Goal: Information Seeking & Learning: Learn about a topic

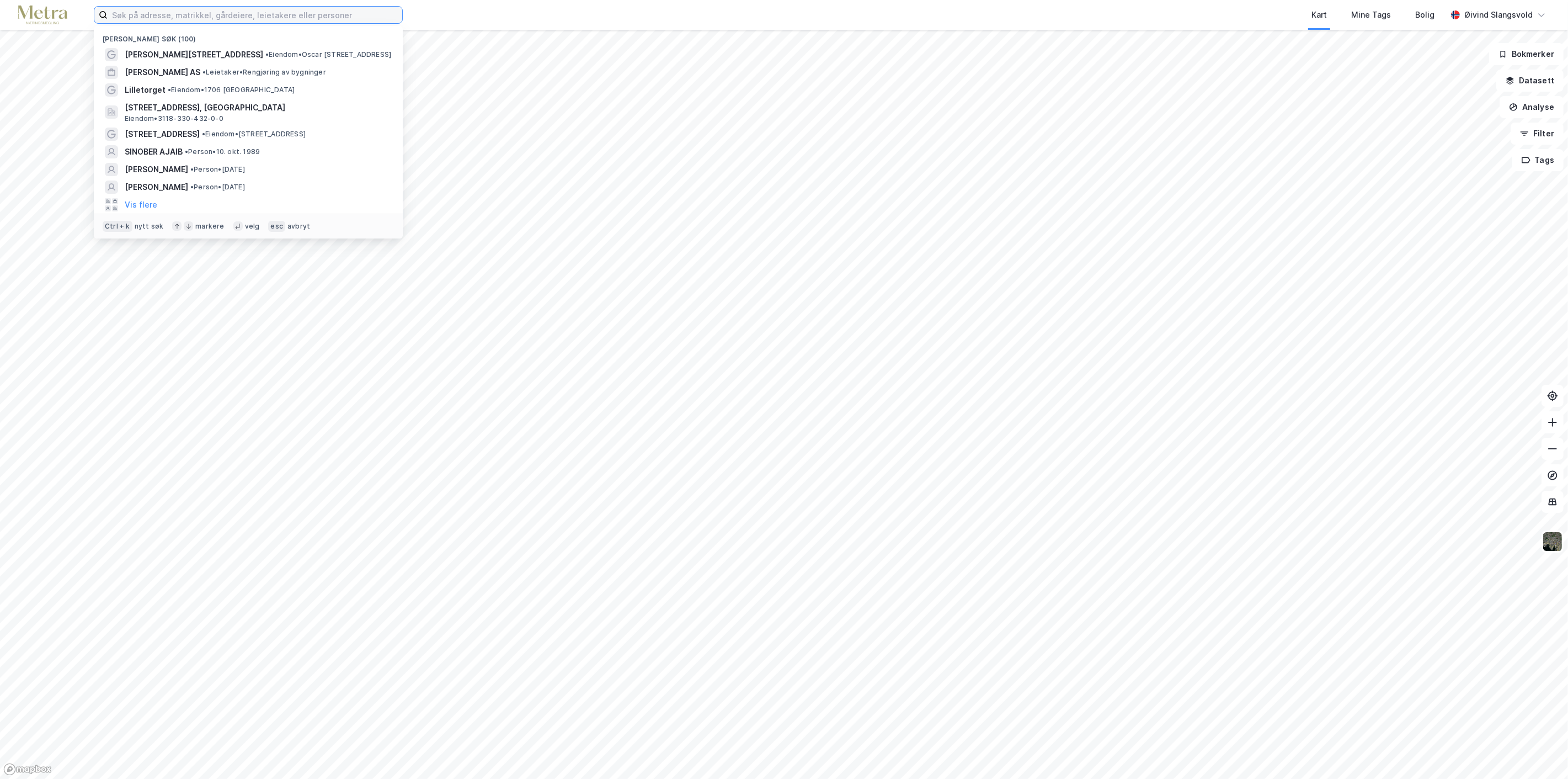
click at [211, 19] on input at bounding box center [255, 15] width 295 height 17
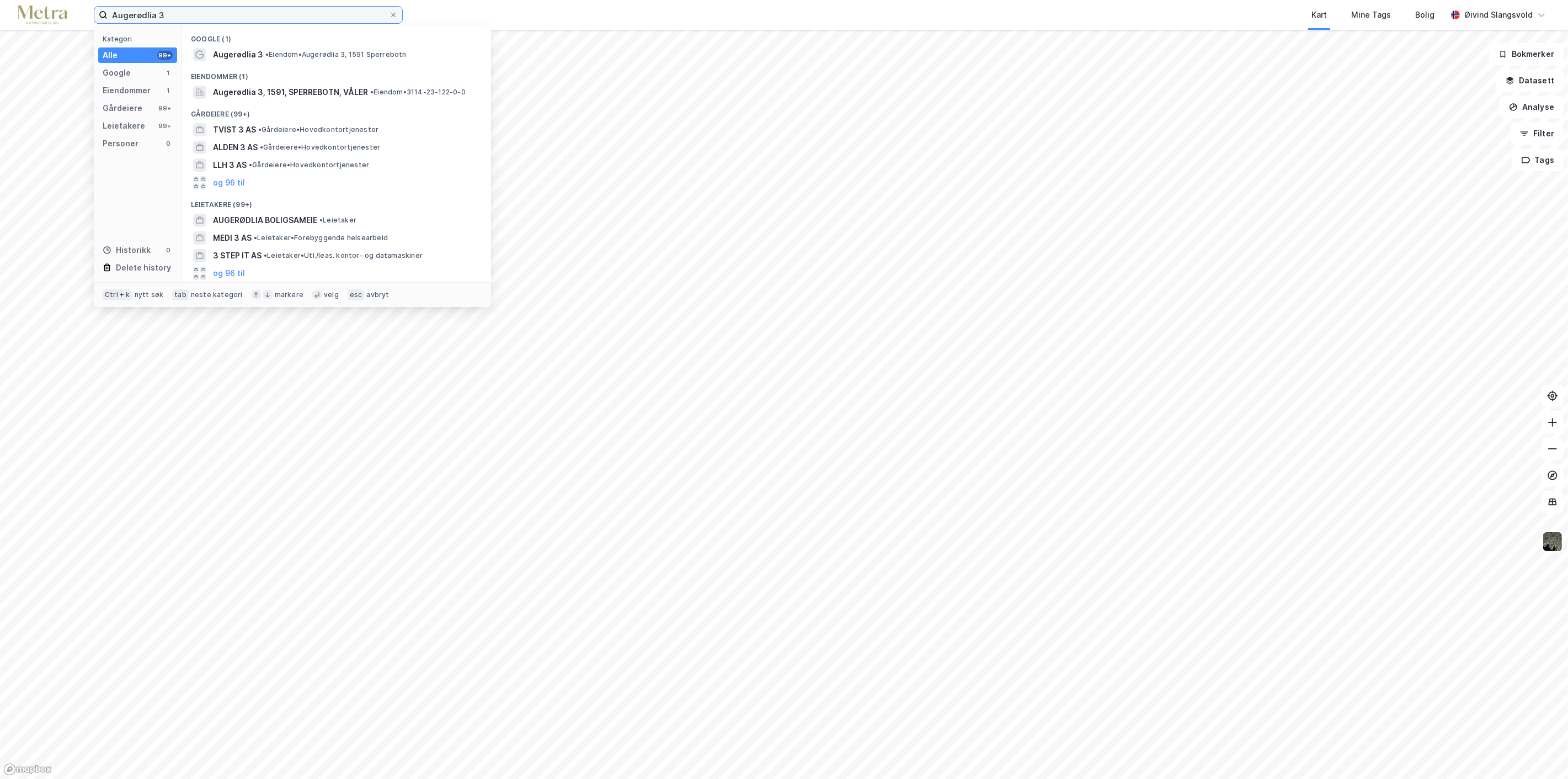
type input "Augerødlia 3"
click at [244, 58] on span "Augerødlia 3" at bounding box center [238, 55] width 51 height 13
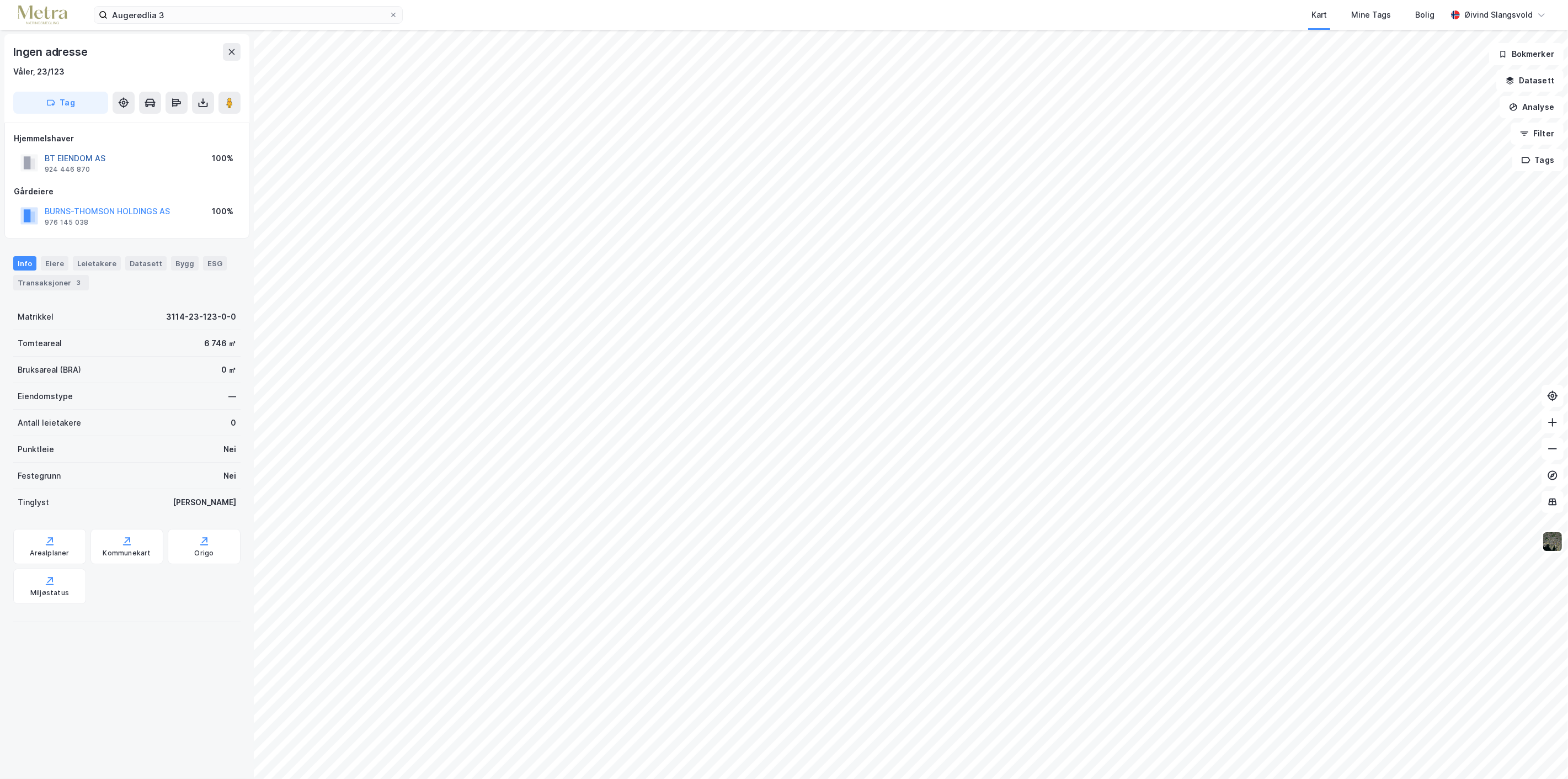
click at [0, 0] on button "BT EIENDOM AS" at bounding box center [0, 0] width 0 height 0
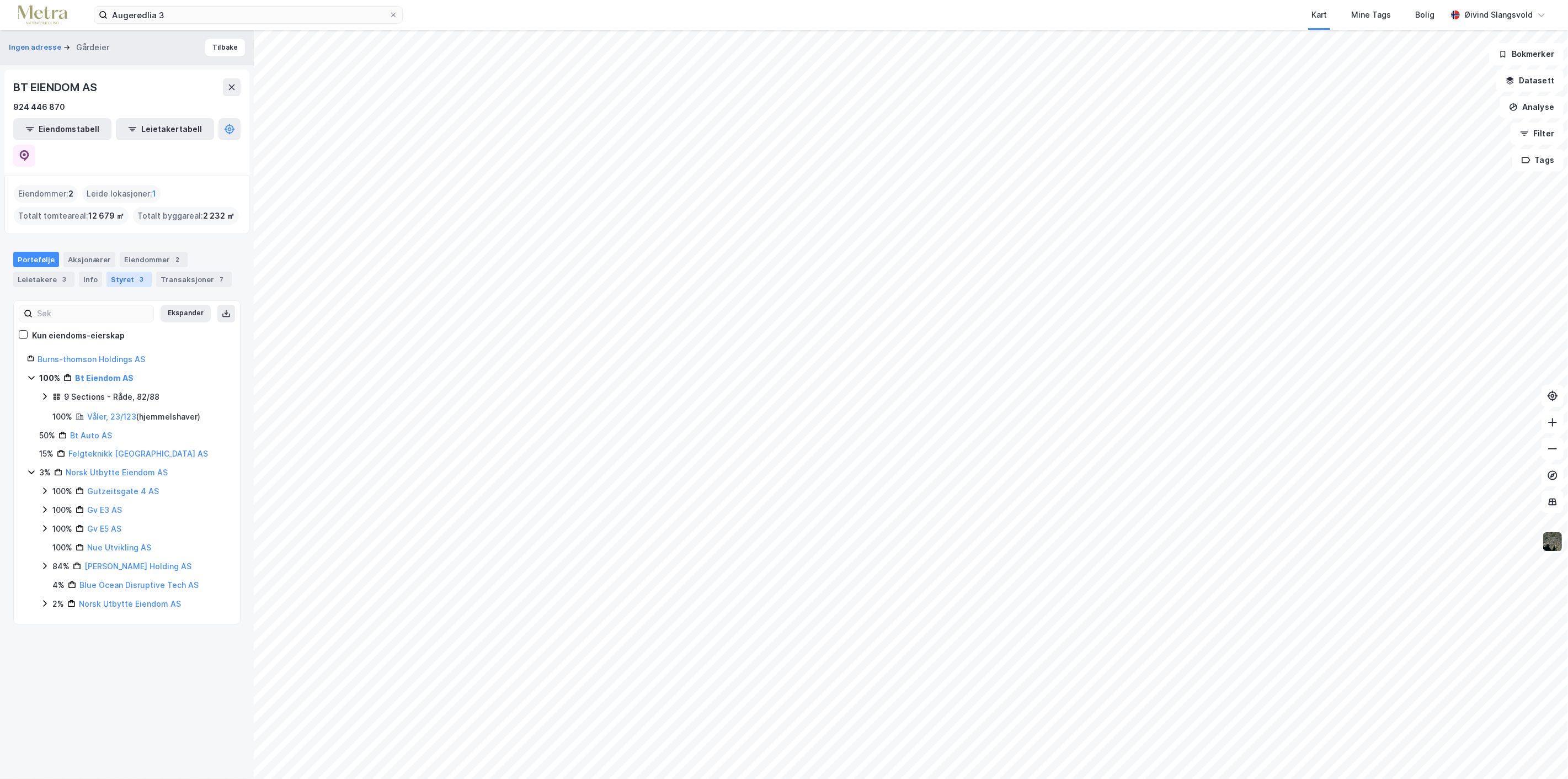
click at [122, 271] on div "Styret 3" at bounding box center [129, 279] width 45 height 15
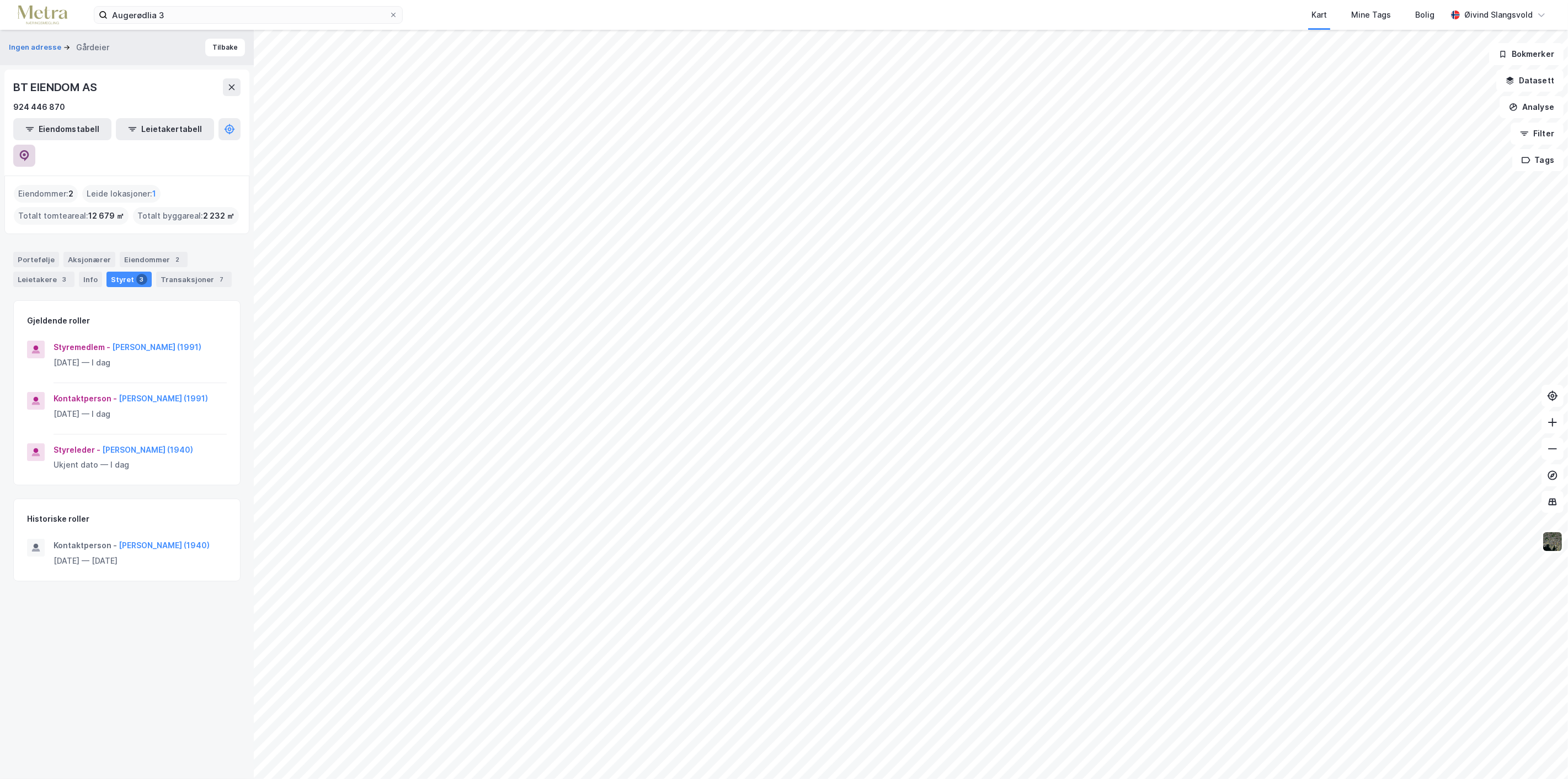
click at [29, 150] on icon at bounding box center [24, 155] width 9 height 11
click at [218, 46] on button "Tilbake" at bounding box center [225, 47] width 40 height 18
